Goal: Task Accomplishment & Management: Use online tool/utility

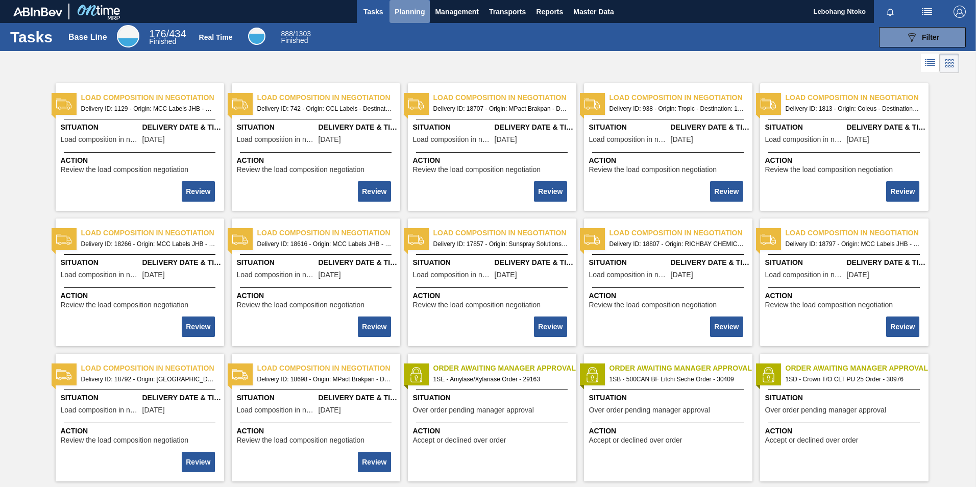
click at [401, 10] on span "Planning" at bounding box center [410, 12] width 30 height 12
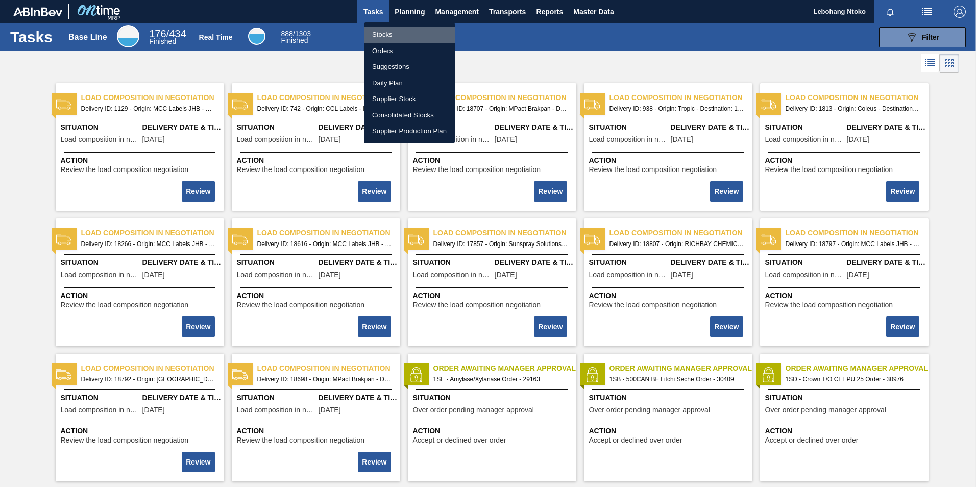
click at [390, 32] on li "Stocks" at bounding box center [409, 35] width 91 height 16
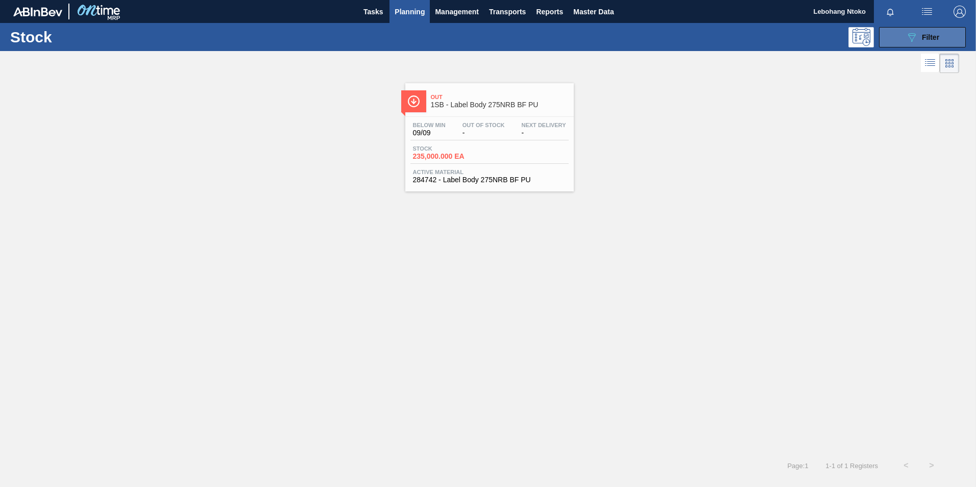
click at [932, 43] on button "089F7B8B-B2A5-4AFE-B5C0-19BA573D28AC Filter" at bounding box center [922, 37] width 87 height 20
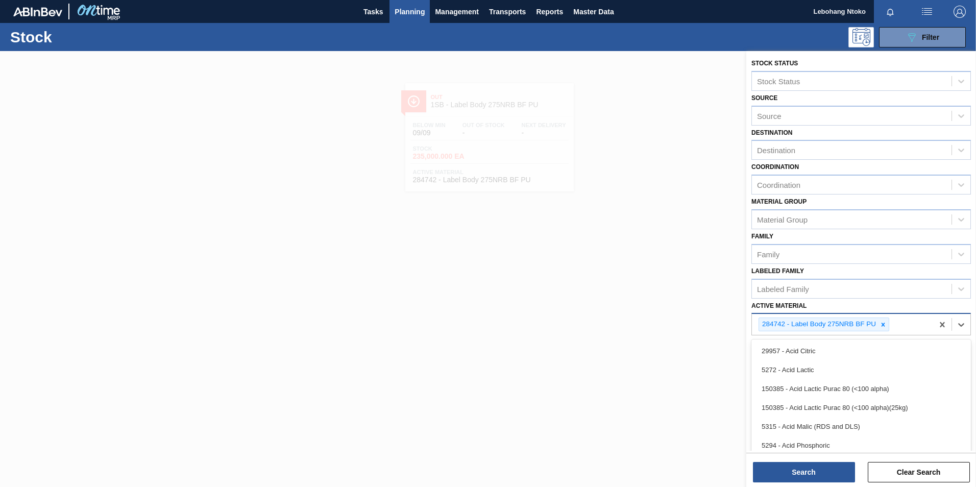
click at [890, 326] on div "284742 - Label Body 275NRB BF PU" at bounding box center [842, 324] width 181 height 21
click at [885, 326] on icon at bounding box center [883, 324] width 7 height 7
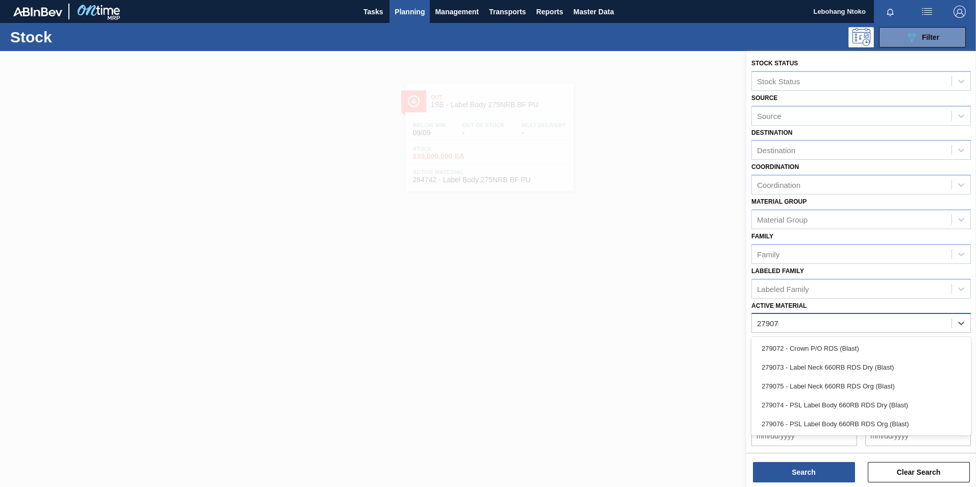
type Material "279074"
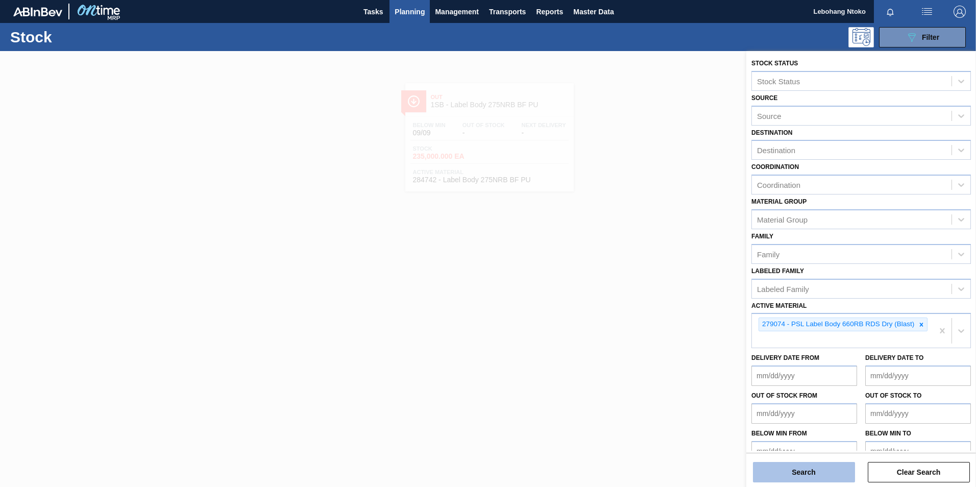
click at [805, 481] on button "Search" at bounding box center [804, 472] width 102 height 20
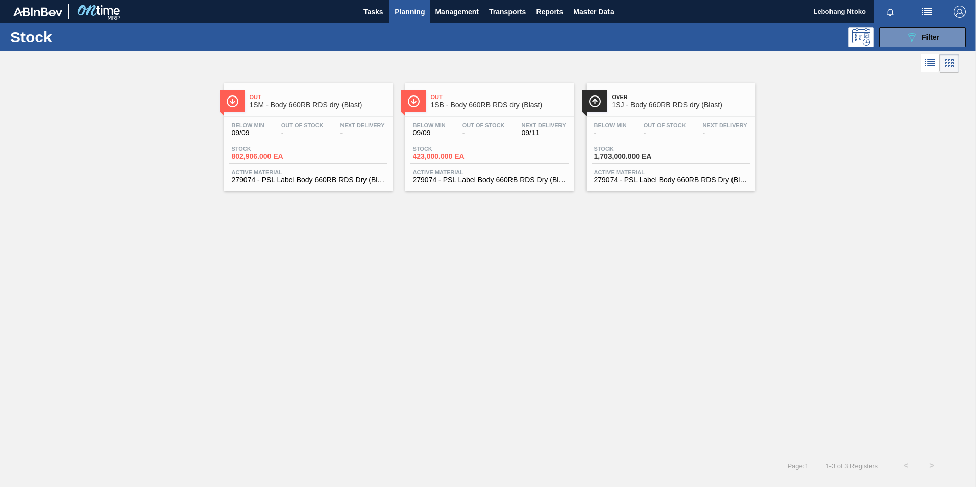
click at [451, 124] on div "Below Min 09/09 Out Of Stock - Next Delivery 09/11" at bounding box center [490, 131] width 158 height 18
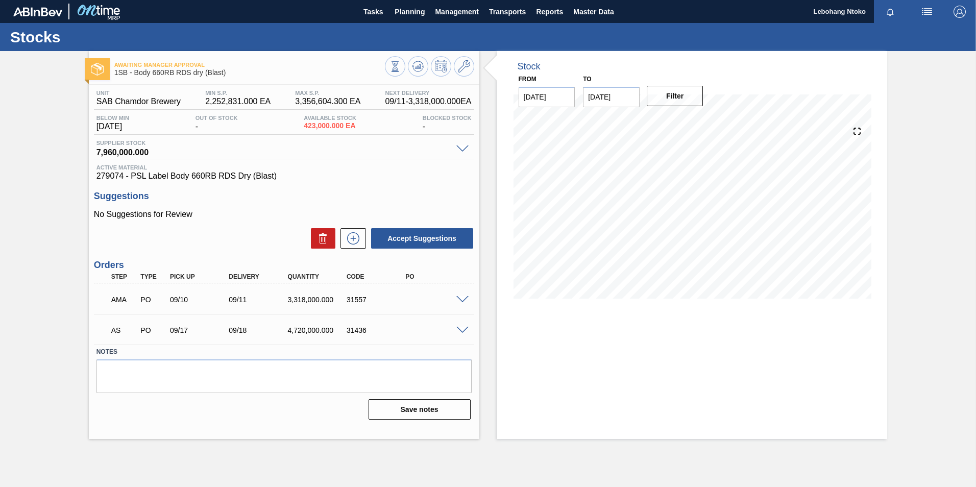
click at [465, 297] on span at bounding box center [463, 300] width 12 height 8
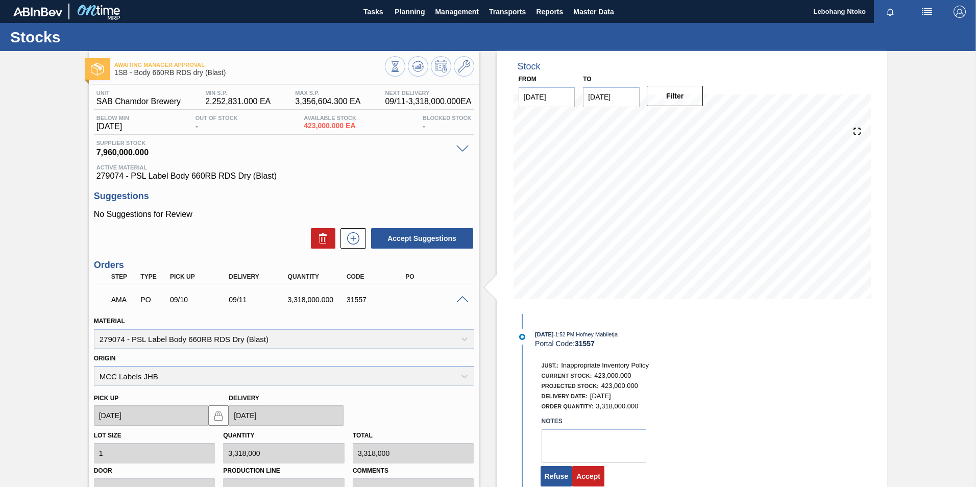
scroll to position [189, 0]
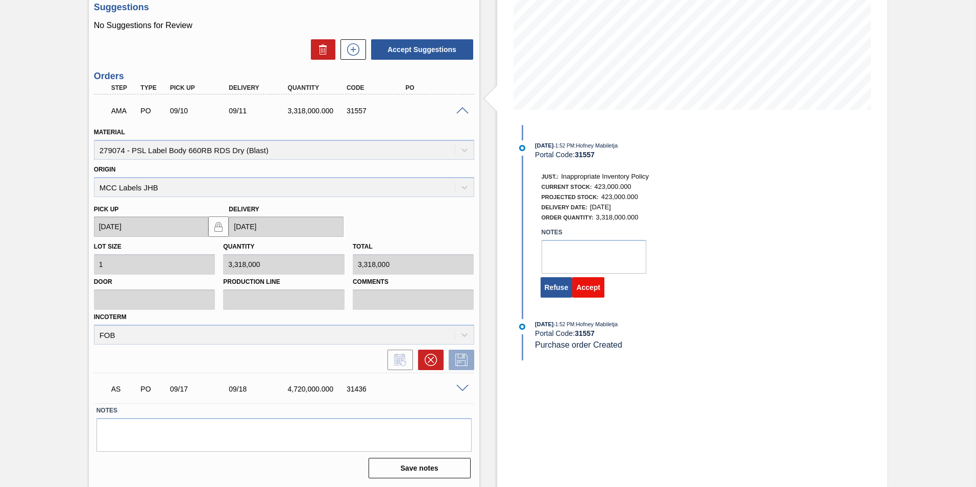
click at [592, 287] on button "Accept" at bounding box center [588, 287] width 32 height 20
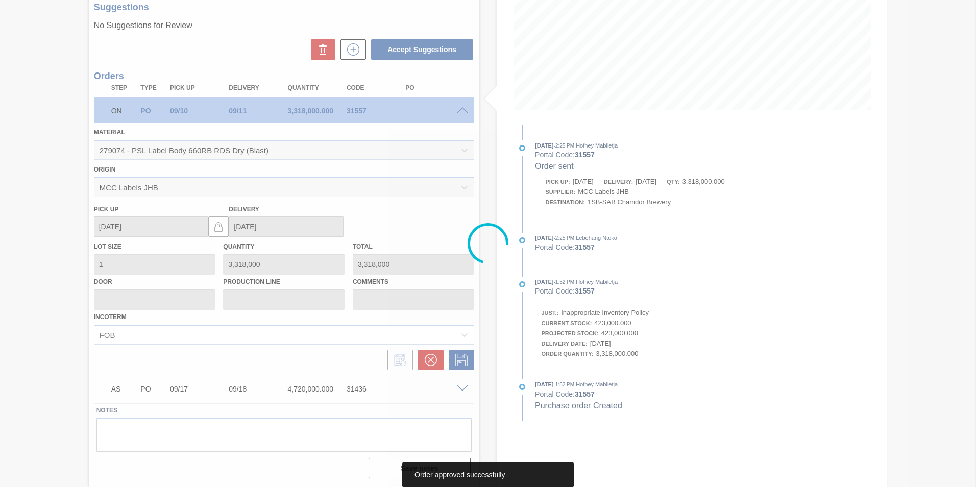
scroll to position [0, 0]
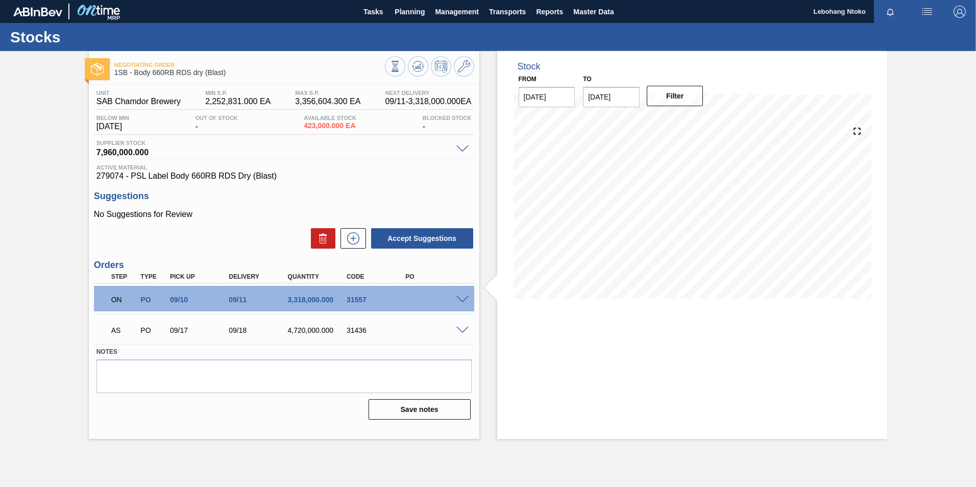
click at [461, 330] on span at bounding box center [463, 331] width 12 height 8
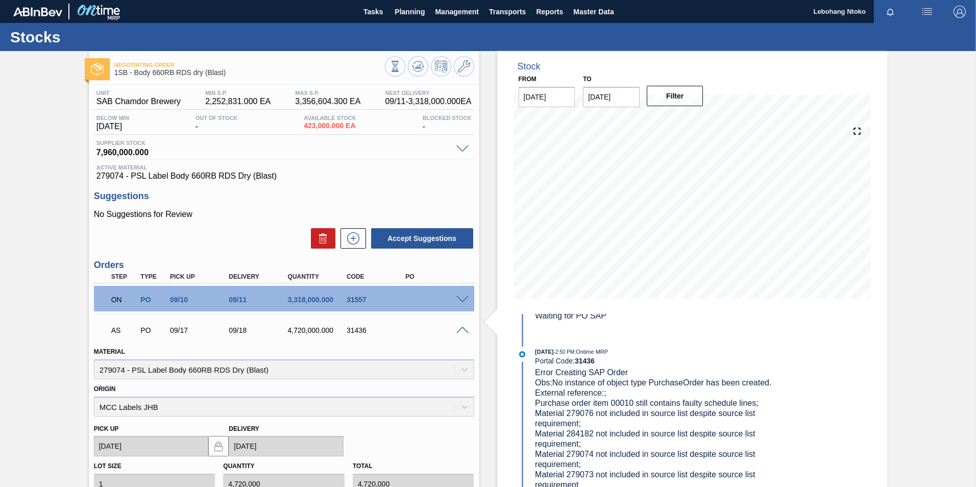
scroll to position [189, 0]
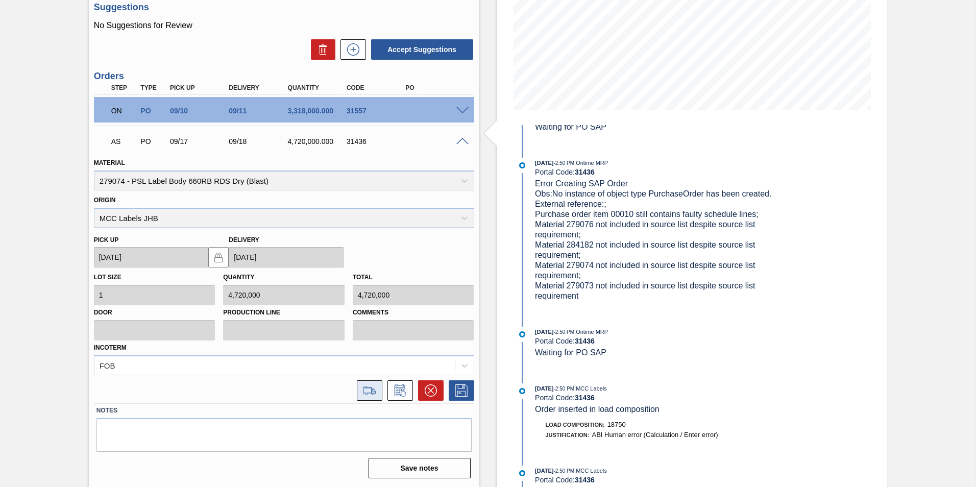
click at [364, 391] on icon at bounding box center [370, 391] width 16 height 12
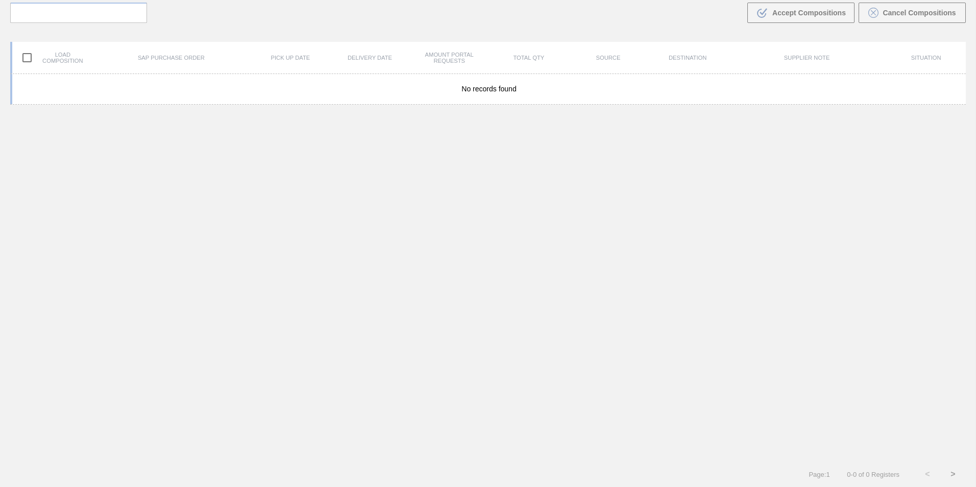
scroll to position [74, 0]
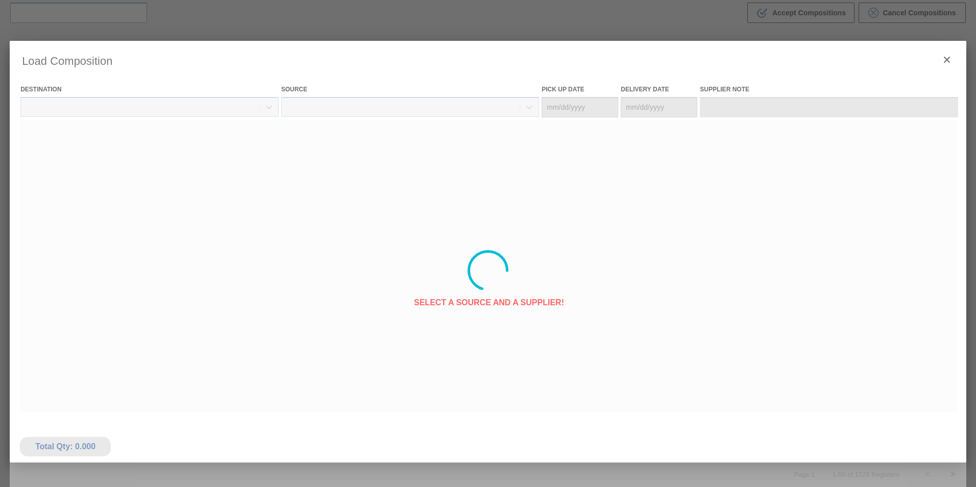
type Date "[DATE]"
